Goal: Task Accomplishment & Management: Manage account settings

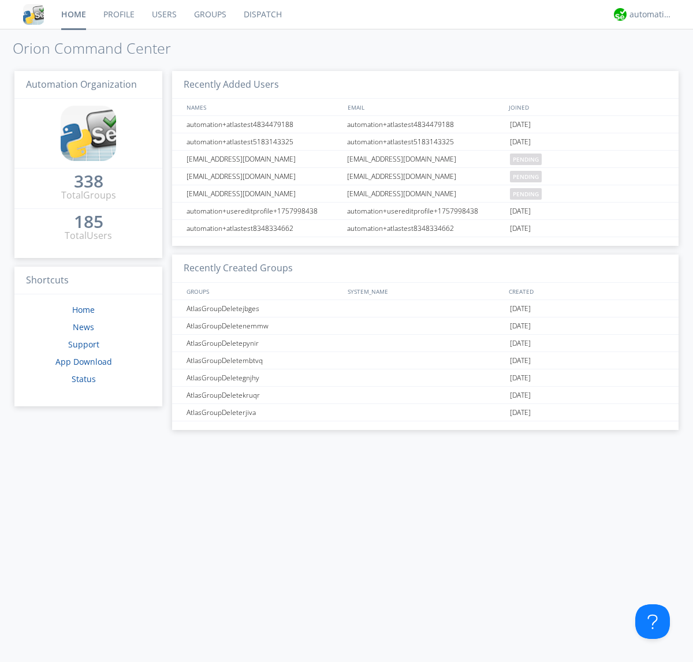
click at [163, 14] on link "Users" at bounding box center [164, 14] width 42 height 29
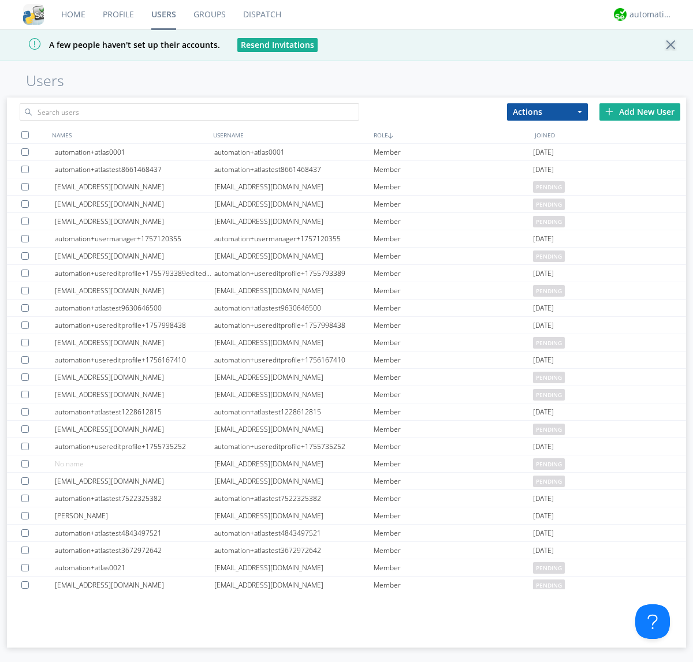
click at [640, 111] on div "Add New User" at bounding box center [639, 111] width 81 height 17
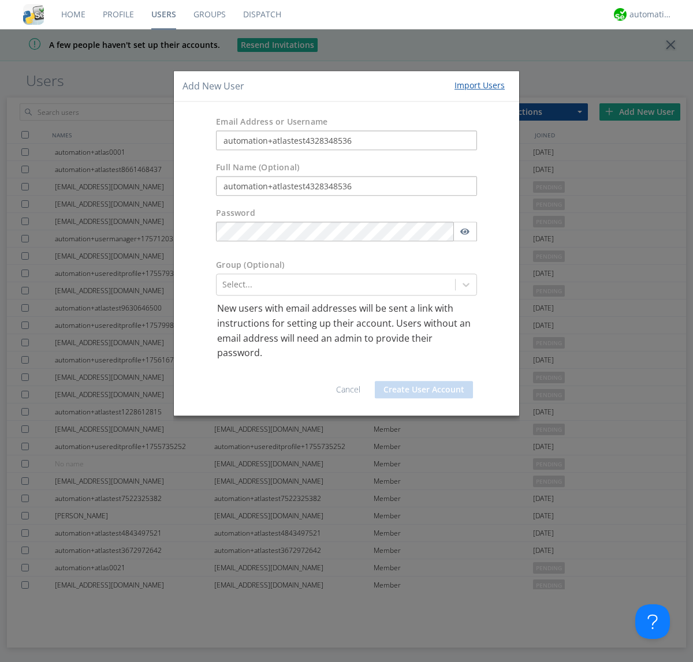
type input "automation+atlastest4328348536"
click at [335, 285] on div at bounding box center [335, 285] width 227 height 14
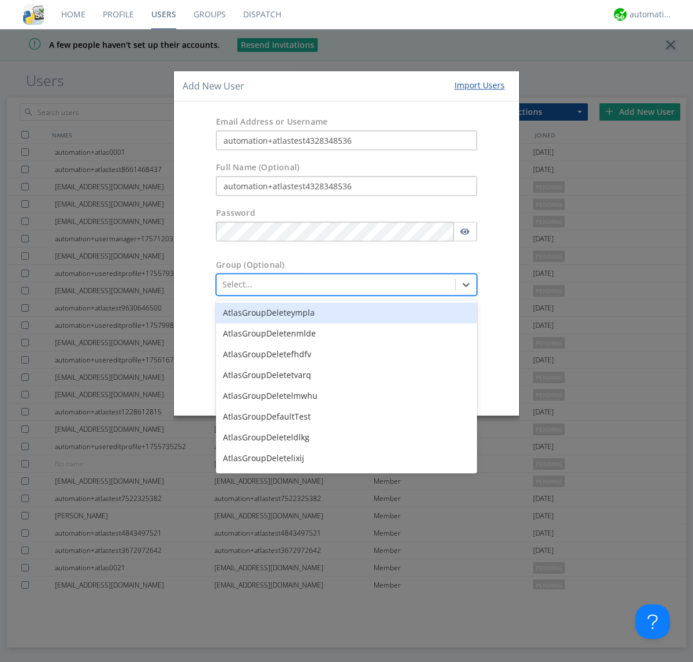
click at [344, 407] on div "AtlasGroupDefaultTest" at bounding box center [346, 417] width 261 height 21
click at [424, 389] on button "Create User Account" at bounding box center [424, 389] width 98 height 17
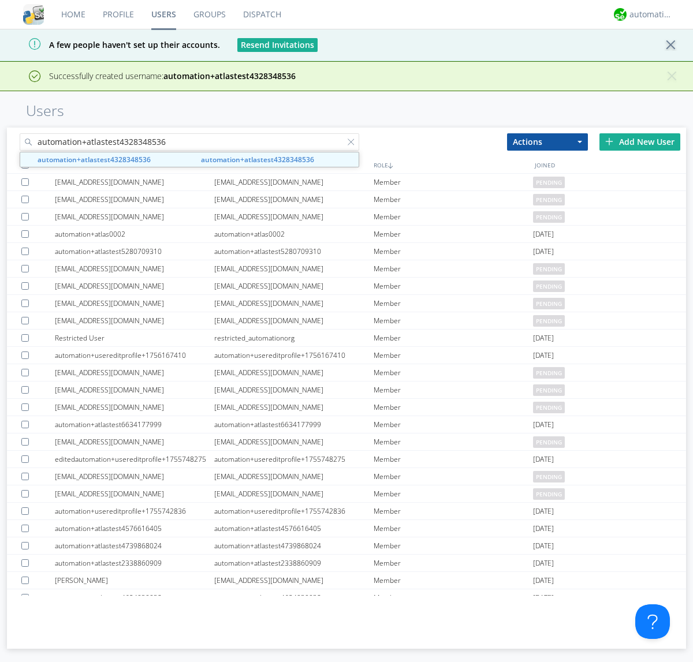
type input "automation+atlastest4328348536"
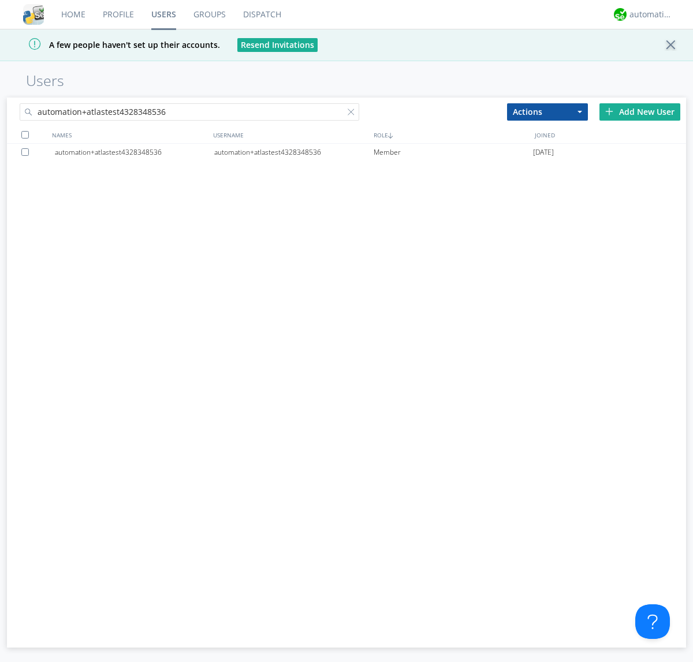
click at [293, 152] on div "automation+atlastest4328348536" at bounding box center [293, 152] width 159 height 17
